Goal: Transaction & Acquisition: Purchase product/service

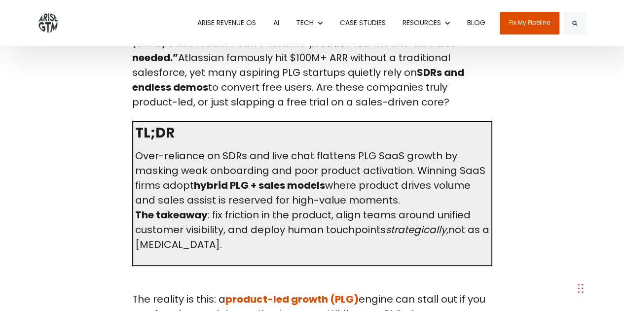
scroll to position [346, 0]
click at [235, 24] on link "ARISE REVENUE OS" at bounding box center [226, 23] width 73 height 46
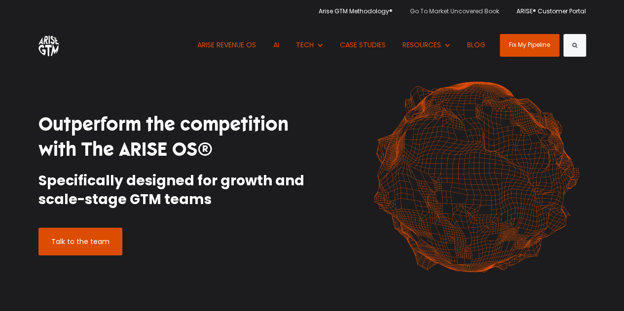
click at [487, 8] on link "Go To Market Uncovered Book" at bounding box center [454, 11] width 104 height 22
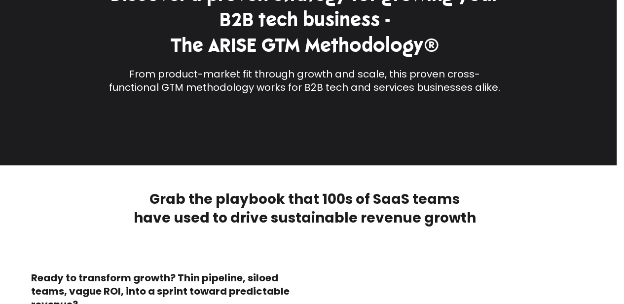
scroll to position [0, 7]
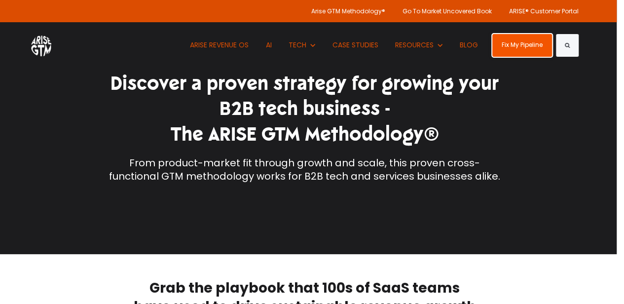
click at [521, 56] on link "Fix My Pipeline" at bounding box center [522, 45] width 60 height 23
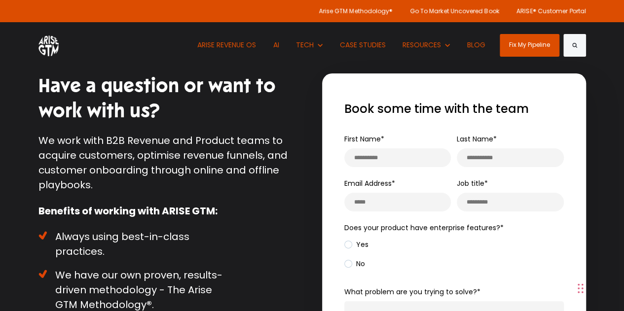
click at [271, 185] on p "We work with B2B Revenue and Product teams to acquire customers, optimise reven…" at bounding box center [171, 162] width 266 height 59
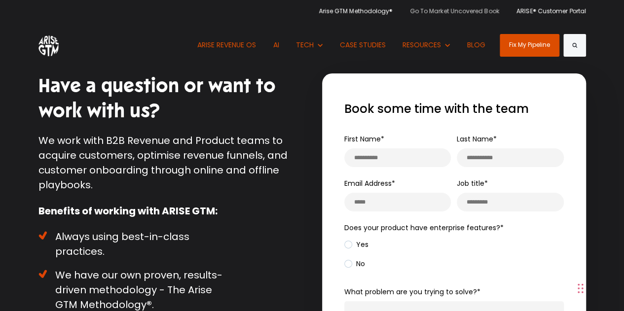
click at [485, 9] on link "Go To Market Uncovered Book" at bounding box center [454, 11] width 104 height 22
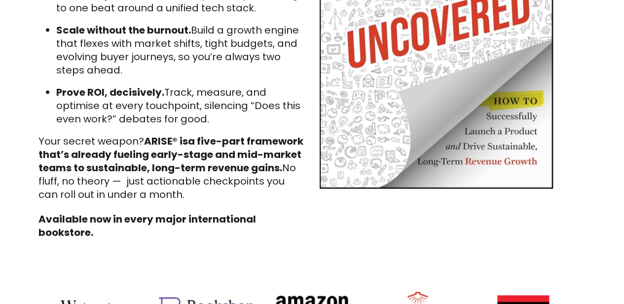
scroll to position [562, 0]
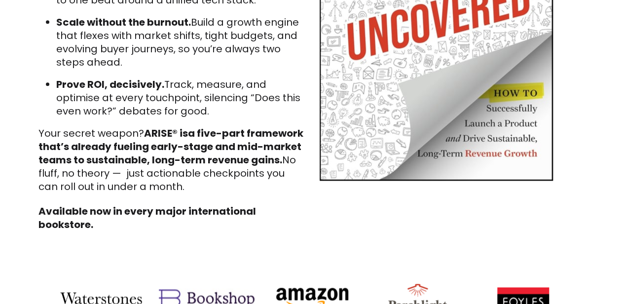
click at [194, 214] on strong "Available now in every major international bookstore." at bounding box center [147, 217] width 218 height 27
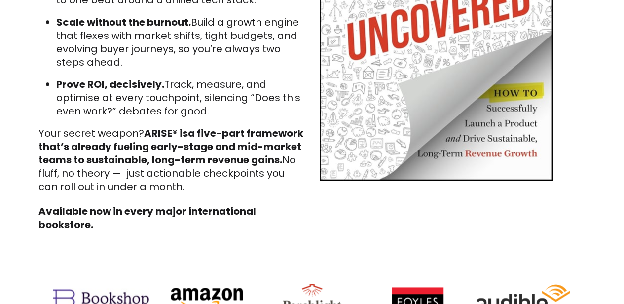
click at [81, 228] on strong "Available now in every major international bookstore." at bounding box center [147, 217] width 218 height 27
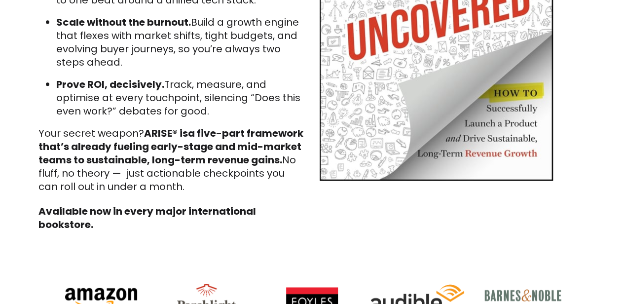
scroll to position [743, 0]
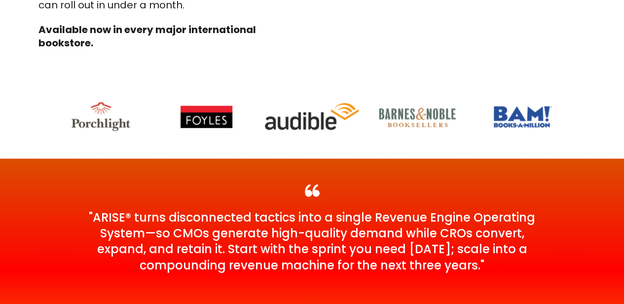
click at [392, 126] on img at bounding box center [417, 116] width 84 height 84
